Goal: Transaction & Acquisition: Purchase product/service

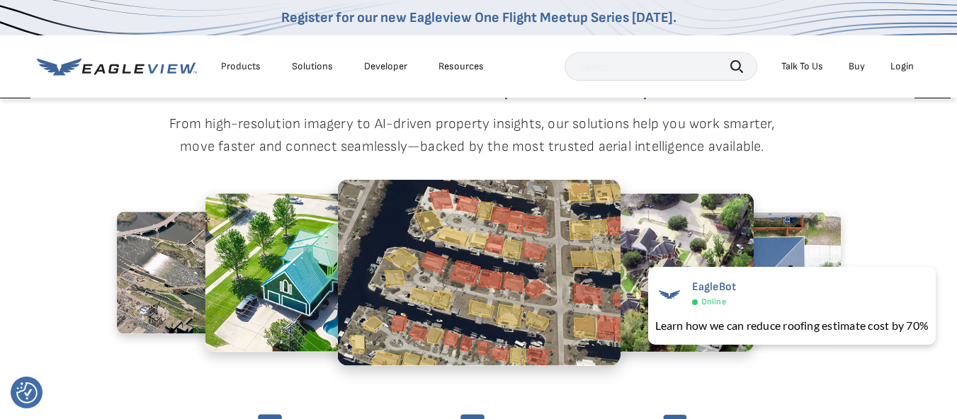
scroll to position [509, 6]
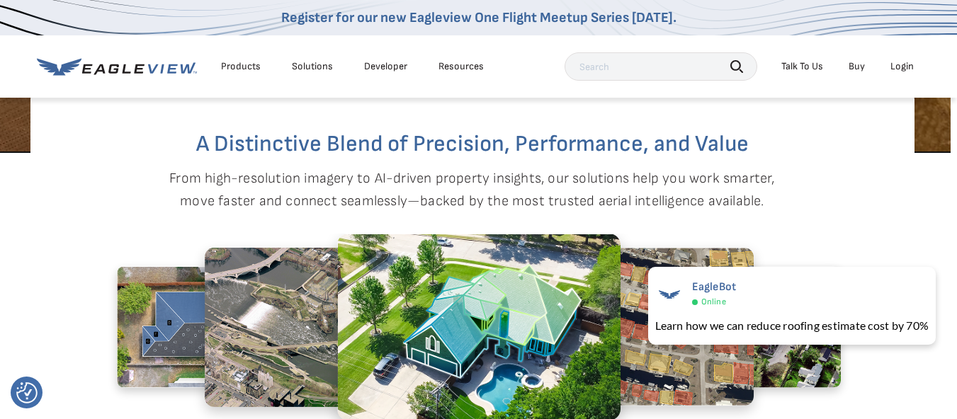
click at [905, 63] on div "Login" at bounding box center [902, 66] width 23 height 13
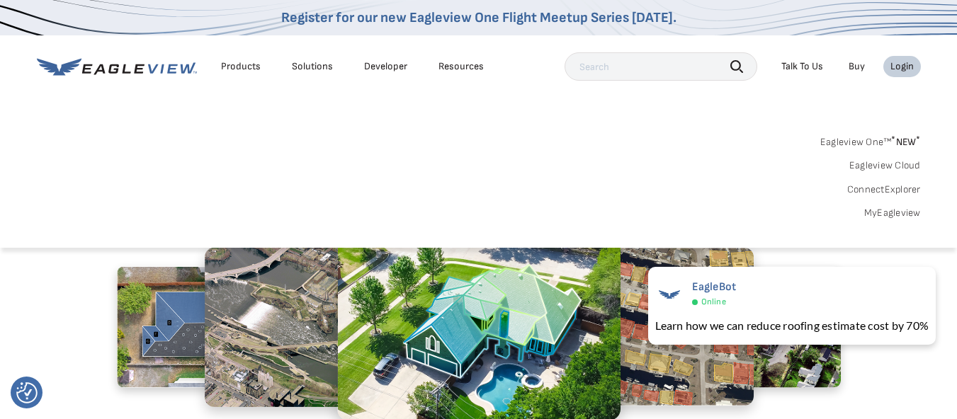
click at [856, 142] on link "Eagleview One™ * NEW *" at bounding box center [871, 140] width 101 height 16
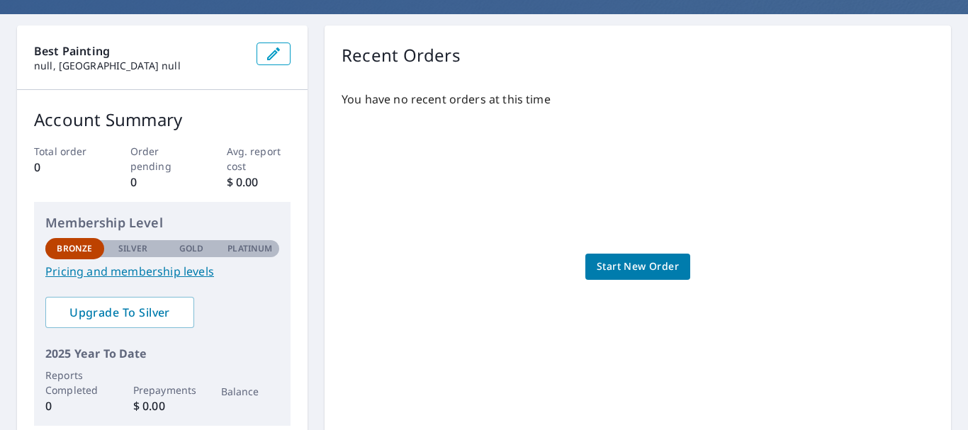
scroll to position [142, 0]
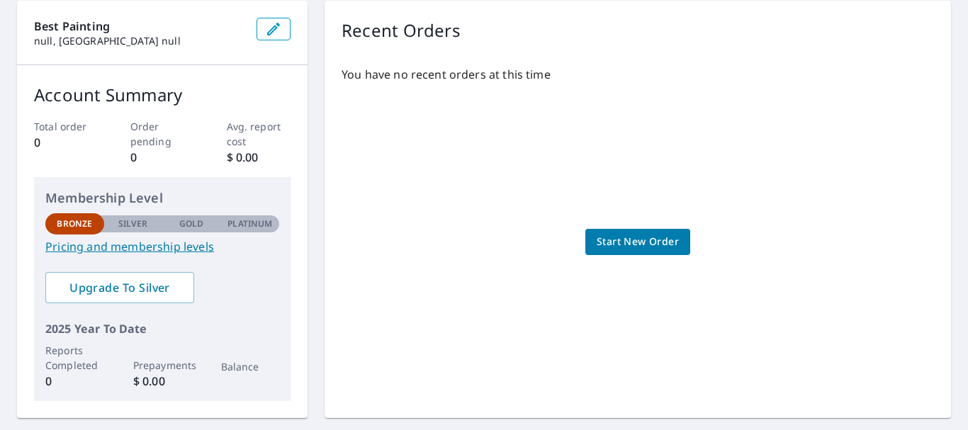
click at [634, 258] on div "You have no recent orders at this time Start New Order" at bounding box center [638, 228] width 592 height 346
click at [627, 245] on span "Start New Order" at bounding box center [638, 242] width 82 height 18
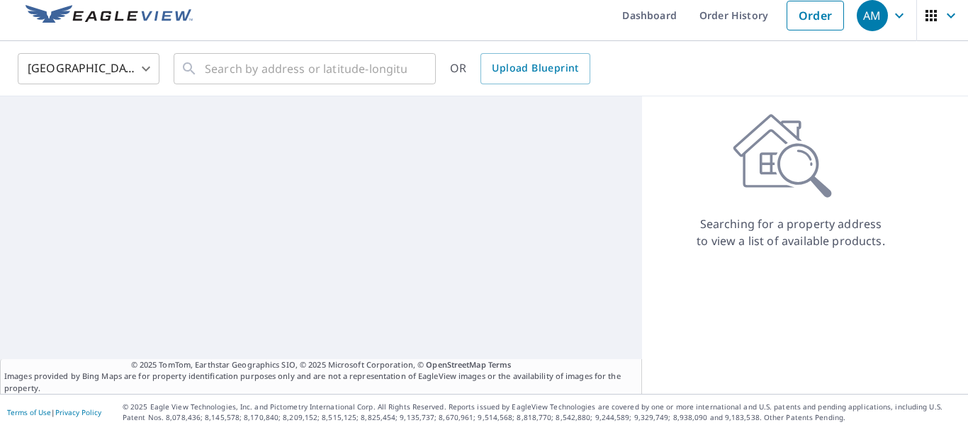
scroll to position [11, 0]
click at [228, 79] on input "text" at bounding box center [306, 69] width 202 height 40
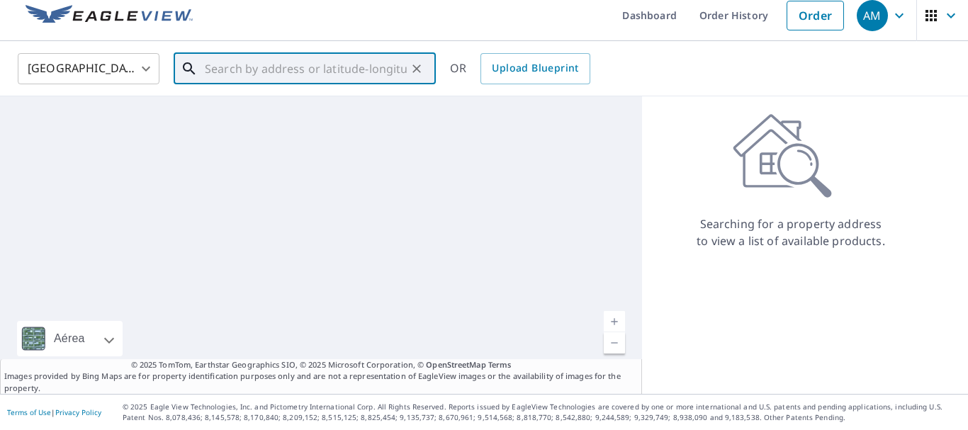
paste input "825 Carillon Dr., Bartlett, IL 60103"
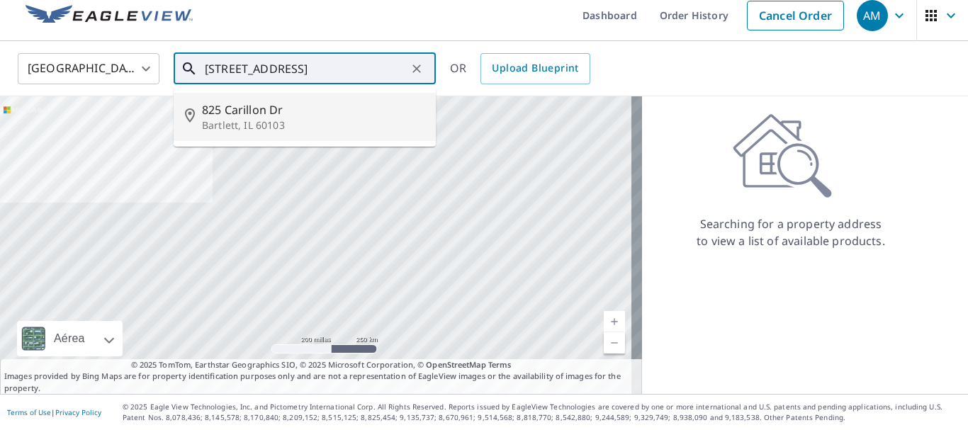
click at [248, 132] on p "Bartlett, IL 60103" at bounding box center [313, 125] width 222 height 14
type input "825 Carillon Dr Bartlett, IL 60103"
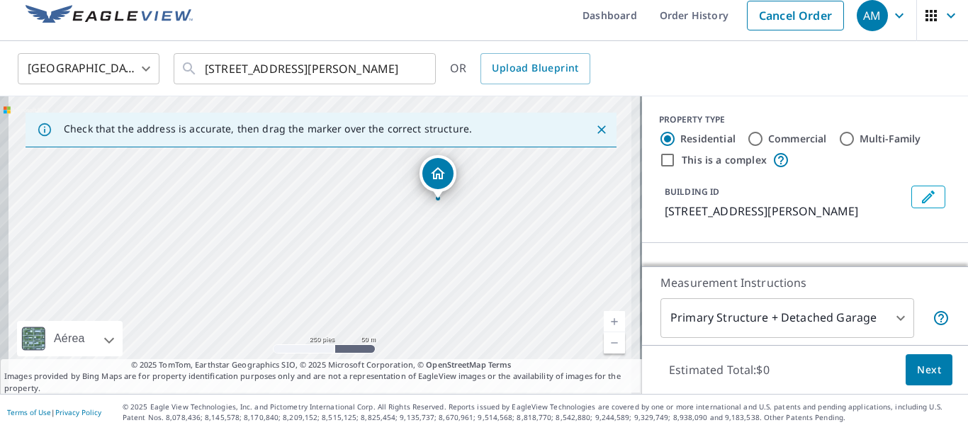
drag, startPoint x: 447, startPoint y: 264, endPoint x: 464, endPoint y: 259, distance: 17.5
click at [464, 259] on div "825 Carillon Dr Bartlett, IL 60103" at bounding box center [321, 245] width 642 height 298
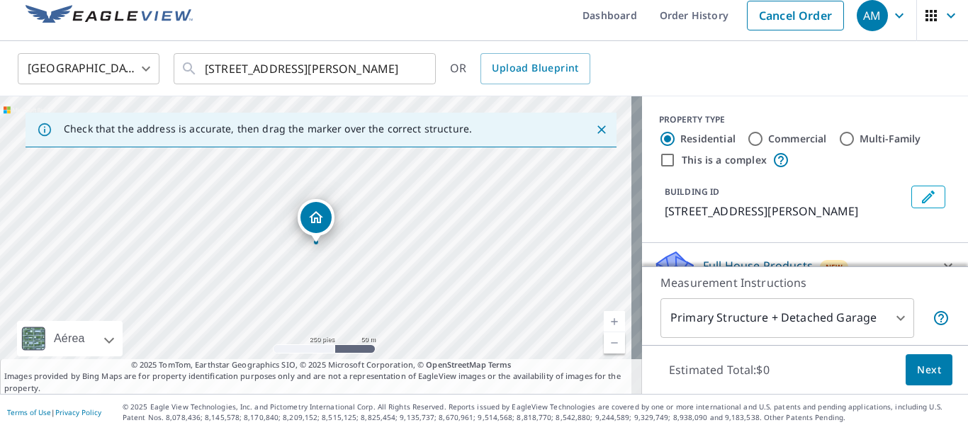
click at [320, 227] on div "Dropped pin, building 1, Residential property, 825 Carillon Dr Bartlett, IL 601…" at bounding box center [315, 217] width 31 height 31
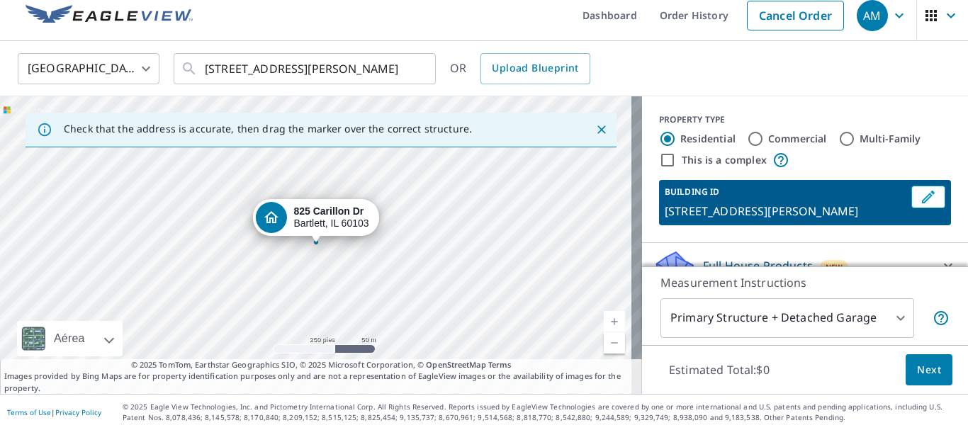
click at [264, 217] on icon "Dropped pin, building 1, Residential property, 825 Carillon Dr Bartlett, IL 601…" at bounding box center [270, 217] width 17 height 17
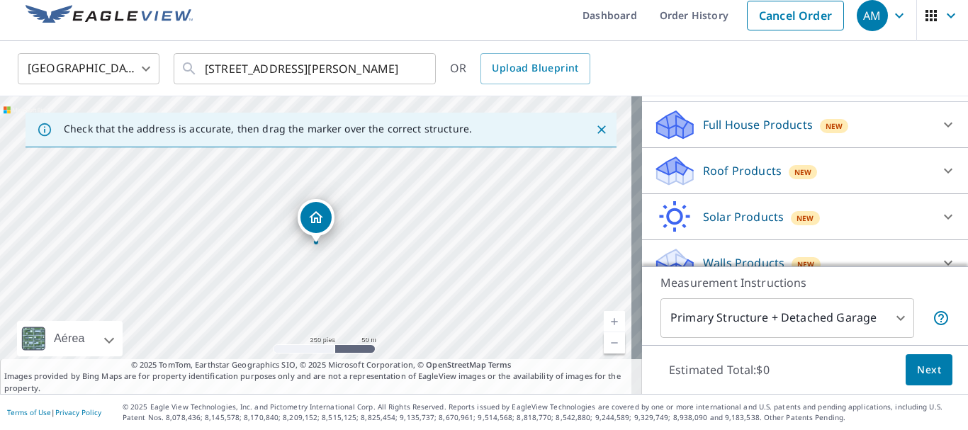
scroll to position [142, 0]
click at [825, 123] on span "New" at bounding box center [834, 125] width 18 height 11
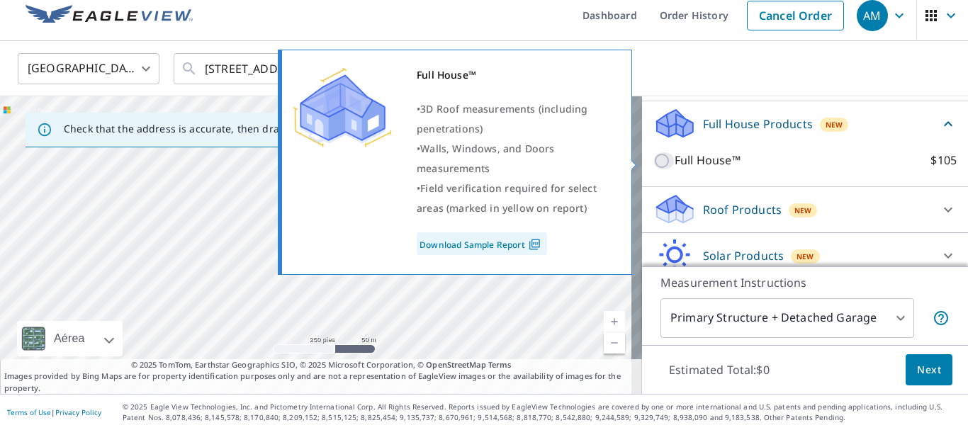
click at [653, 163] on input "Full House™ $105" at bounding box center [663, 160] width 21 height 17
checkbox input "true"
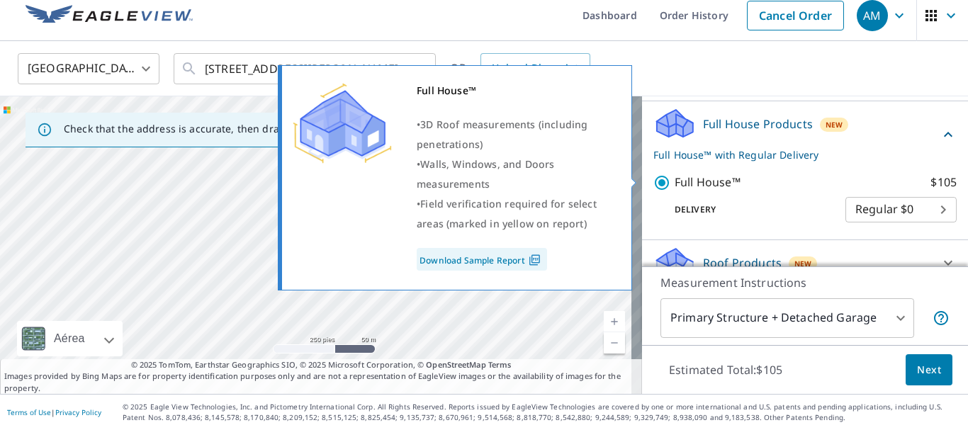
scroll to position [213, 0]
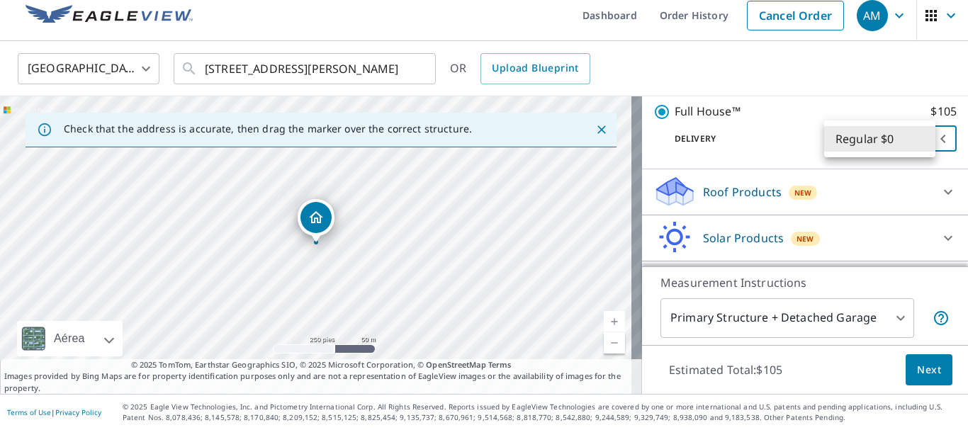
click at [845, 149] on body "AM AM Dashboard Order History Cancel Order AM United States US ​ 825 Carillon D…" at bounding box center [484, 215] width 968 height 430
click at [852, 144] on li "Regular $0" at bounding box center [879, 139] width 111 height 26
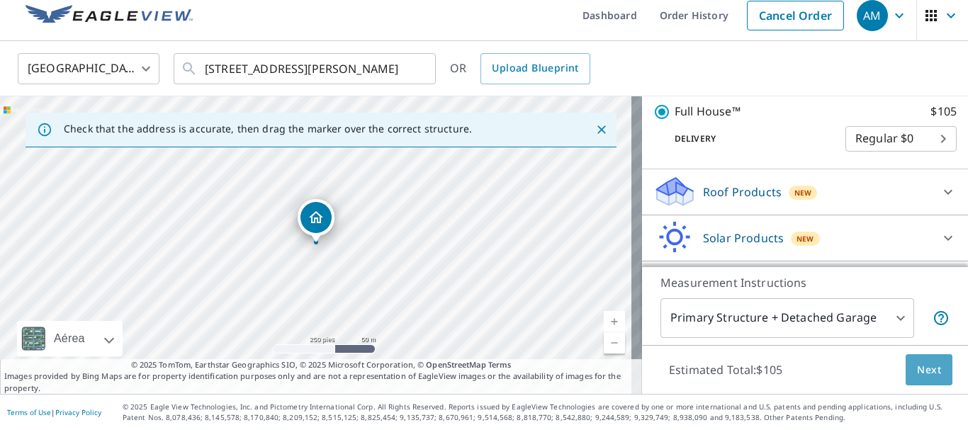
click at [935, 366] on button "Next" at bounding box center [929, 370] width 47 height 32
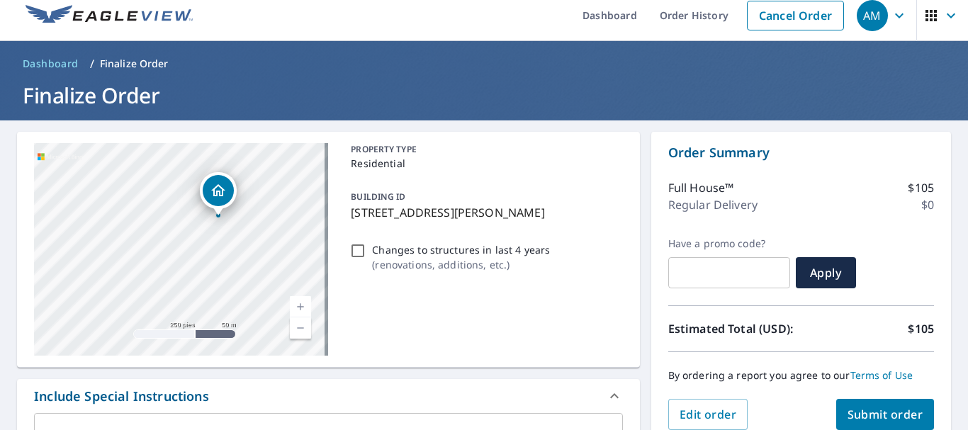
drag, startPoint x: 213, startPoint y: 230, endPoint x: 252, endPoint y: 199, distance: 49.9
click at [252, 199] on div "825 Carillon Dr Bartlett, IL 60103" at bounding box center [181, 249] width 294 height 213
click at [353, 251] on input "Changes to structures in last 4 years ( renovations, additions, etc. )" at bounding box center [357, 250] width 17 height 17
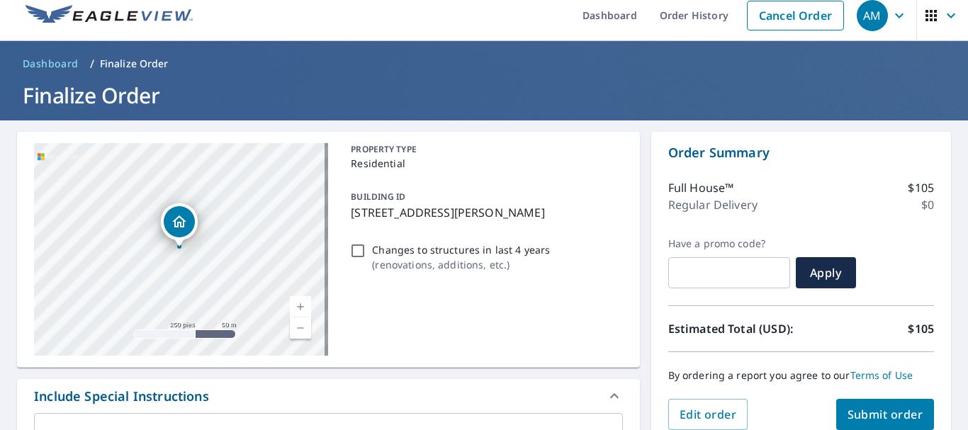
checkbox input "true"
